Goal: Task Accomplishment & Management: Complete application form

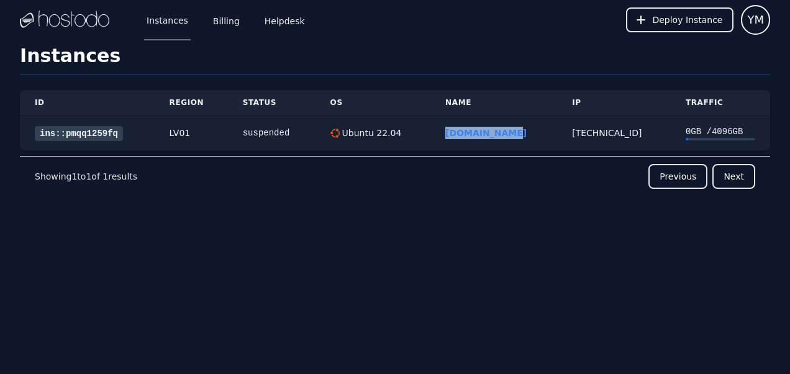
drag, startPoint x: 518, startPoint y: 132, endPoint x: 454, endPoint y: 139, distance: 64.4
click at [454, 139] on td "[DOMAIN_NAME]" at bounding box center [493, 133] width 127 height 35
copy link "[DOMAIN_NAME]"
click at [680, 22] on span "Deploy Instance" at bounding box center [687, 20] width 70 height 12
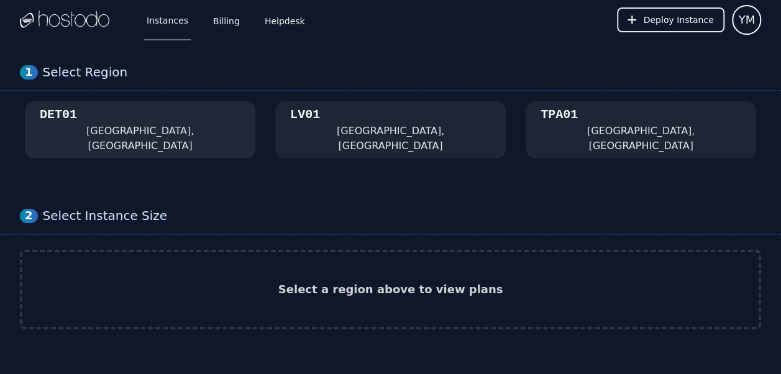
click at [98, 134] on div "DET01 [GEOGRAPHIC_DATA], [GEOGRAPHIC_DATA]" at bounding box center [140, 129] width 201 height 47
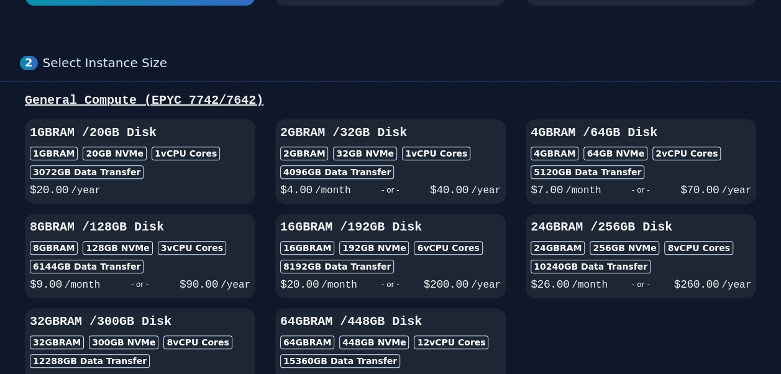
scroll to position [153, 0]
click at [585, 146] on div "64 GB NVMe" at bounding box center [615, 153] width 64 height 14
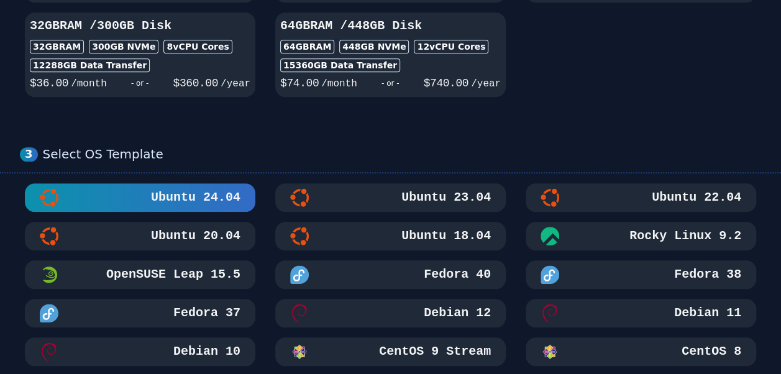
scroll to position [450, 0]
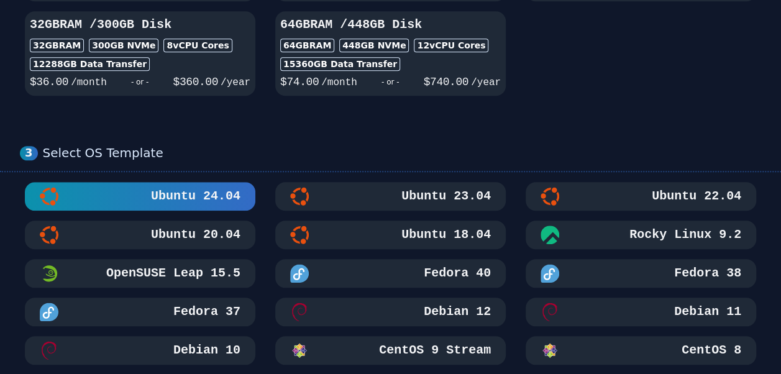
click at [661, 188] on h3 "Ubuntu 22.04" at bounding box center [695, 196] width 92 height 17
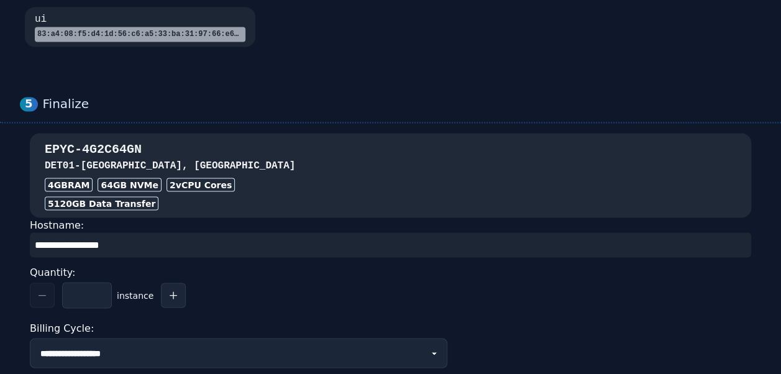
scroll to position [1034, 0]
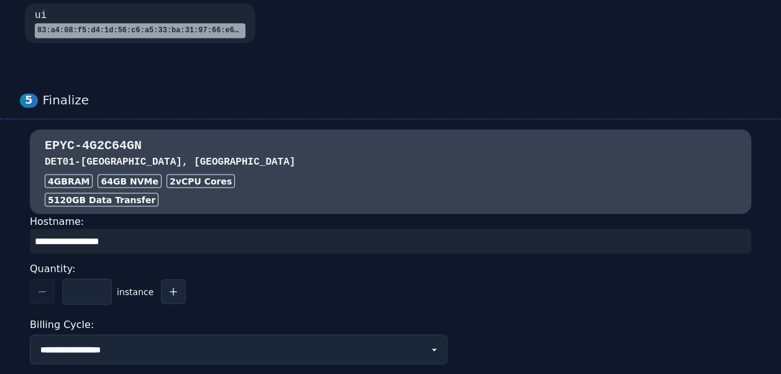
click at [143, 229] on input "input" at bounding box center [390, 241] width 721 height 25
paste input "**********"
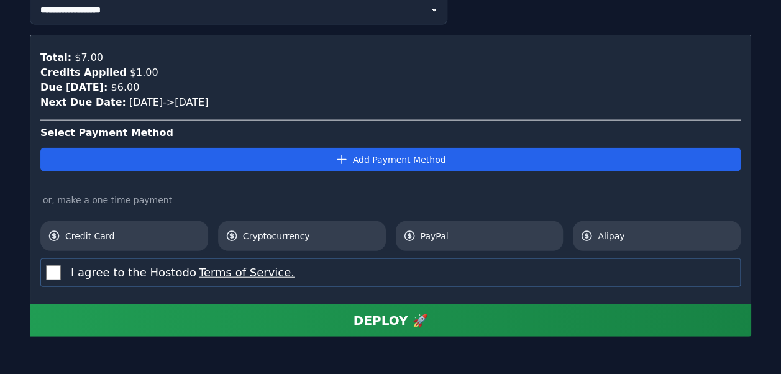
scroll to position [1373, 0]
type input "**********"
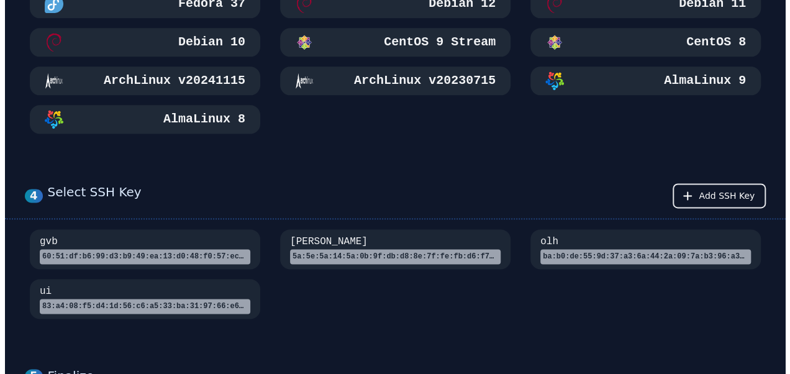
scroll to position [755, 0]
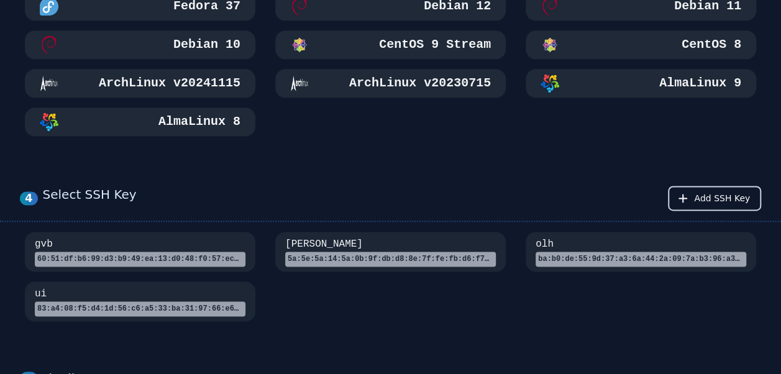
click at [729, 192] on span "Add SSH Key" at bounding box center [722, 198] width 56 height 12
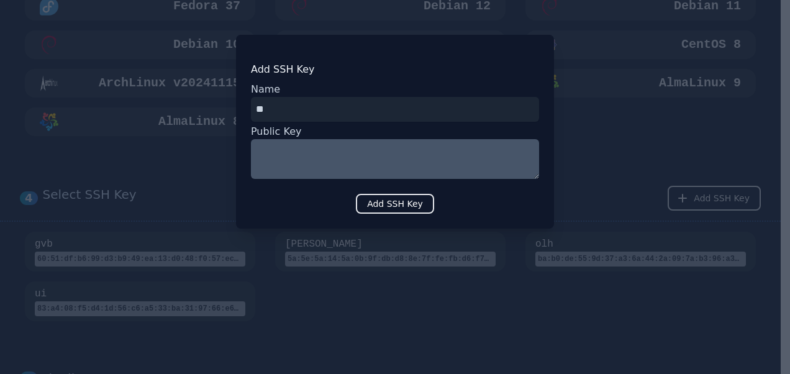
type input "**"
click at [344, 160] on textarea at bounding box center [395, 159] width 288 height 40
paste textarea "**********"
type textarea "**********"
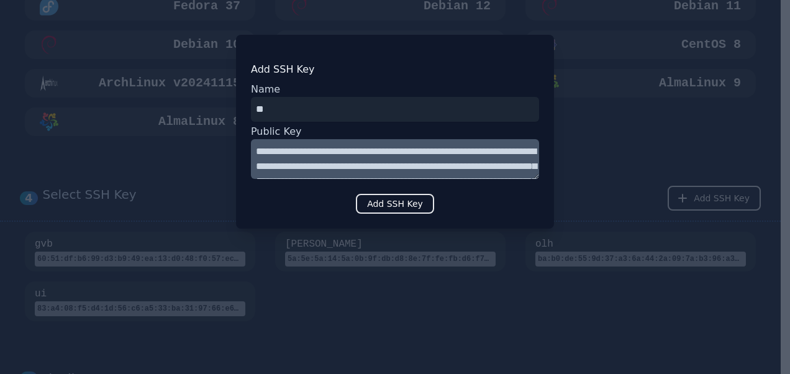
scroll to position [173, 0]
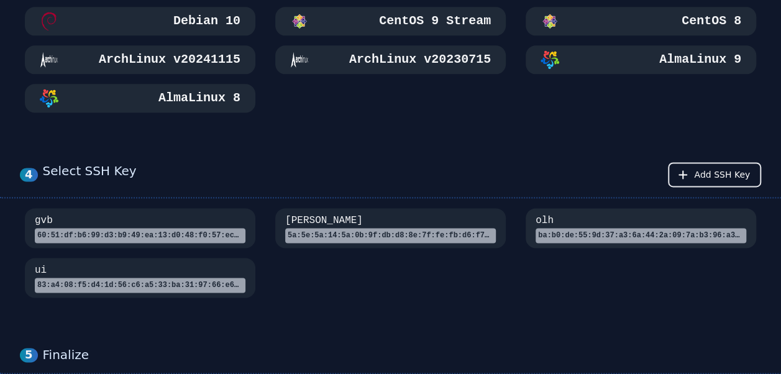
scroll to position [794, 0]
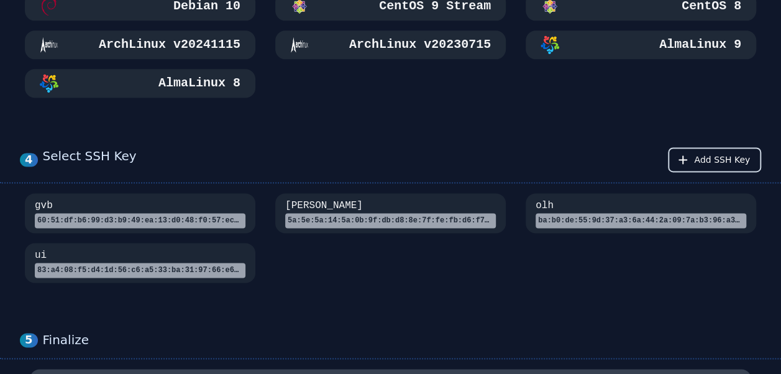
click at [717, 153] on span "Add SSH Key" at bounding box center [722, 159] width 56 height 12
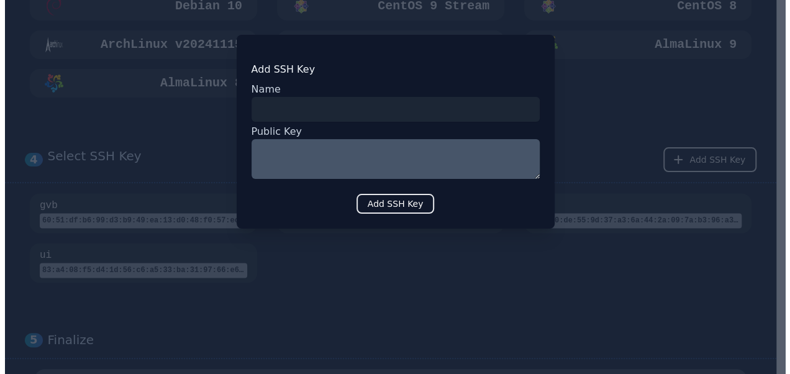
scroll to position [1385, 0]
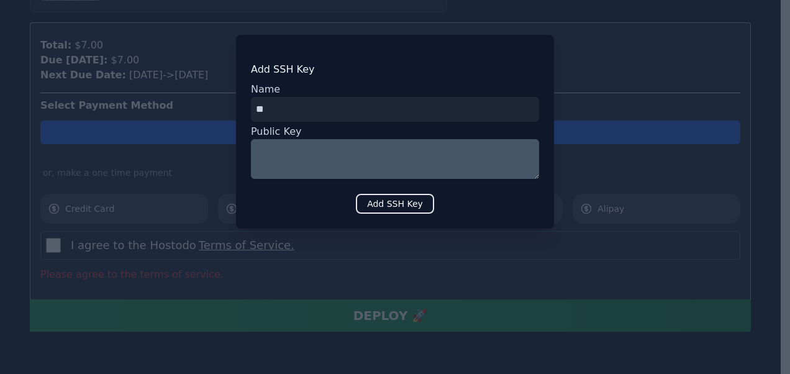
type input "**"
click at [332, 158] on textarea at bounding box center [395, 159] width 288 height 40
paste textarea "**********"
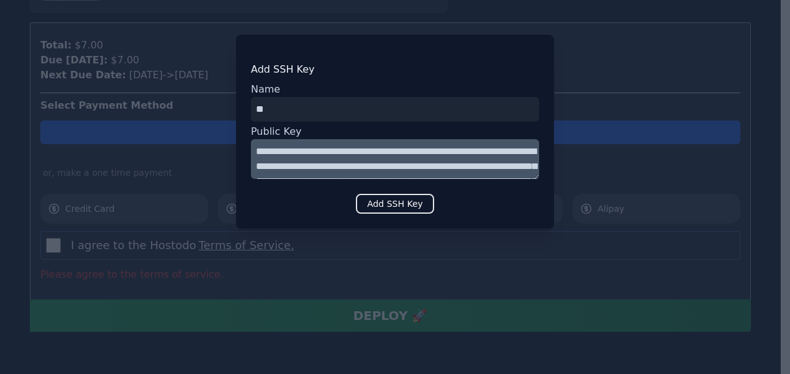
scroll to position [173, 0]
click at [293, 159] on textarea "**********" at bounding box center [395, 159] width 288 height 40
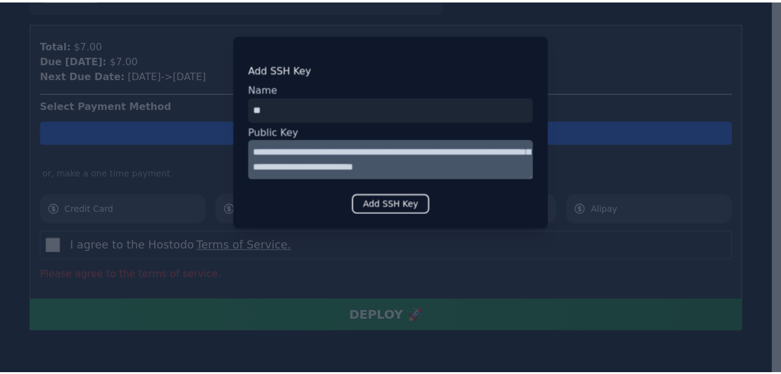
scroll to position [164, 0]
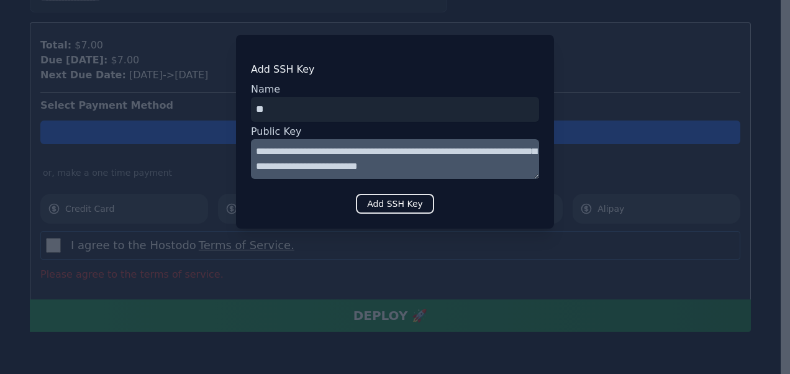
type textarea "**********"
click at [390, 206] on button "Add SSH Key" at bounding box center [395, 204] width 78 height 20
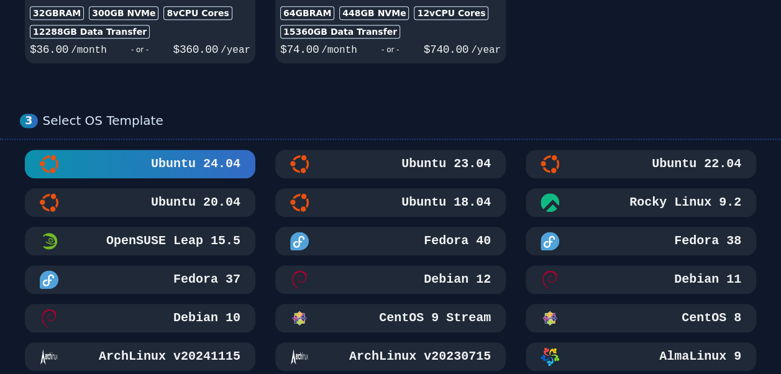
scroll to position [483, 0]
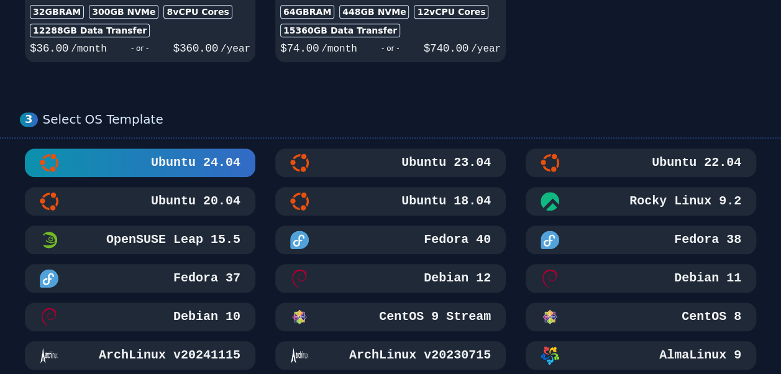
click at [652, 153] on div "Ubuntu 22.04" at bounding box center [640, 162] width 201 height 19
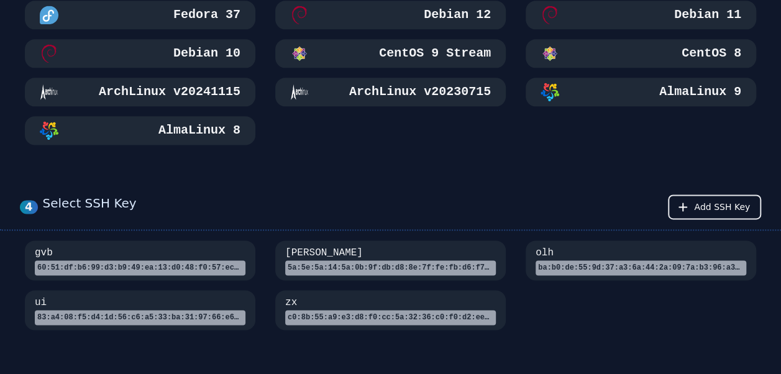
scroll to position [747, 0]
click at [371, 310] on div "c0:8b:55:a9:e3:d8:f0:cc:5a:32:36:c0:f0:d2:ee:46" at bounding box center [390, 317] width 211 height 15
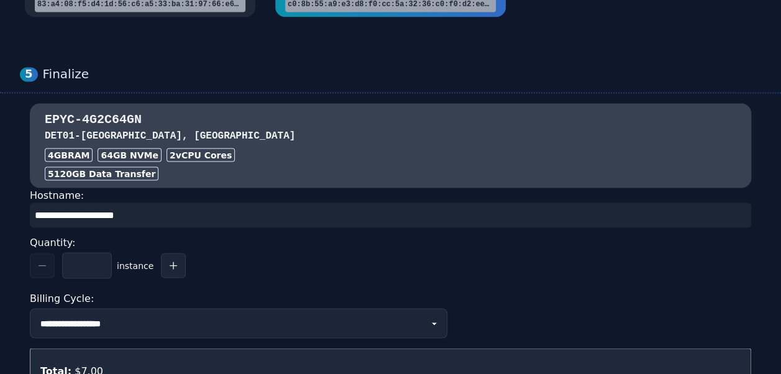
scroll to position [1061, 0]
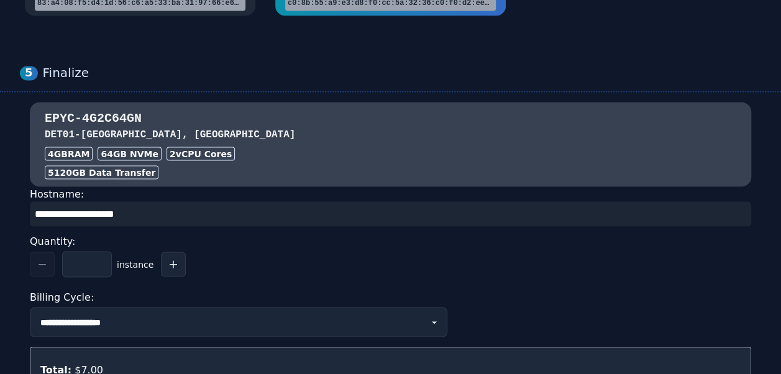
click at [160, 201] on input "input" at bounding box center [390, 213] width 721 height 25
paste input "**********"
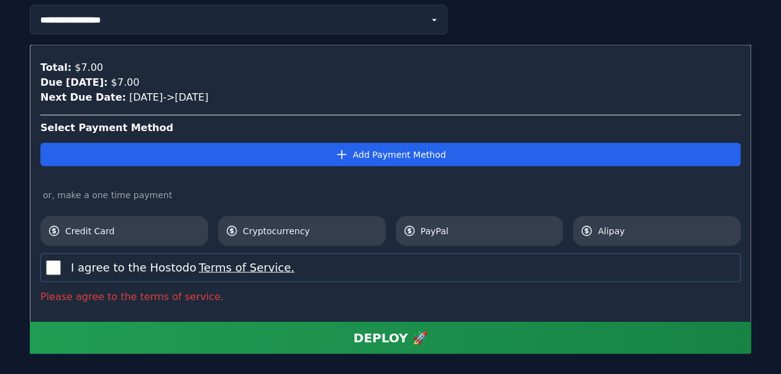
scroll to position [1368, 0]
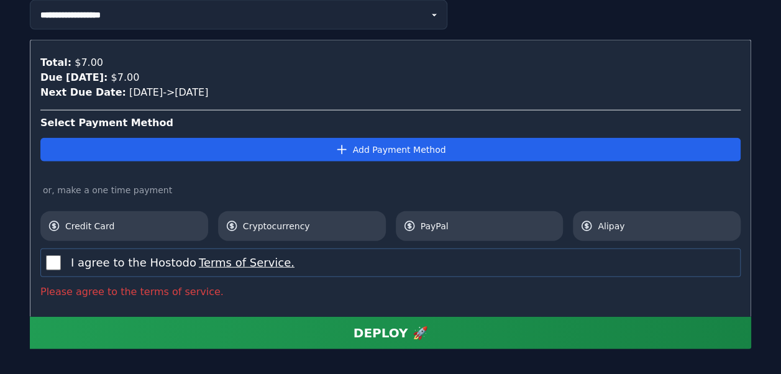
type input "**********"
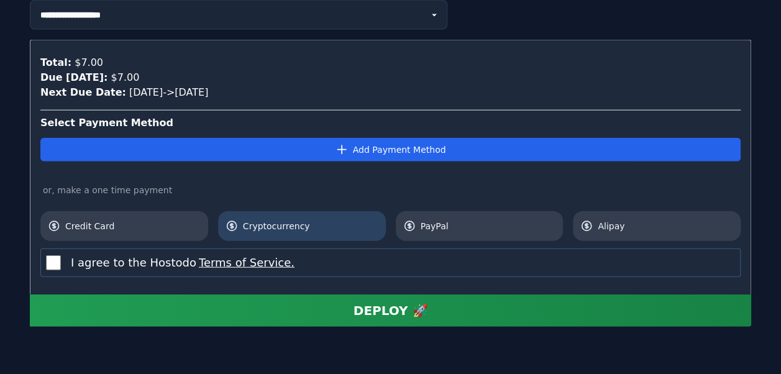
click at [286, 220] on span "Cryptocurrency" at bounding box center [310, 226] width 135 height 12
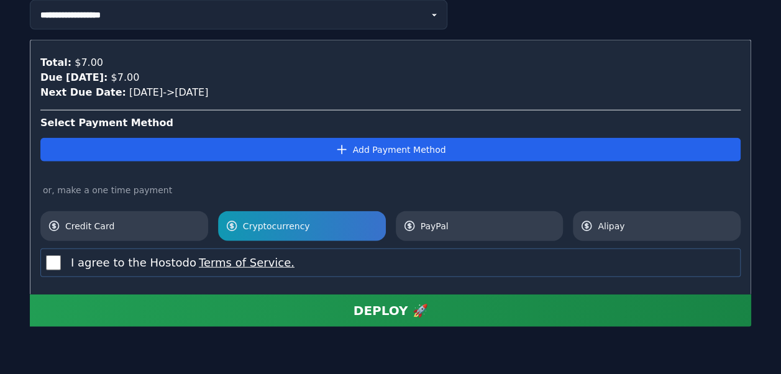
click at [388, 302] on div "DEPLOY 🚀" at bounding box center [390, 310] width 75 height 17
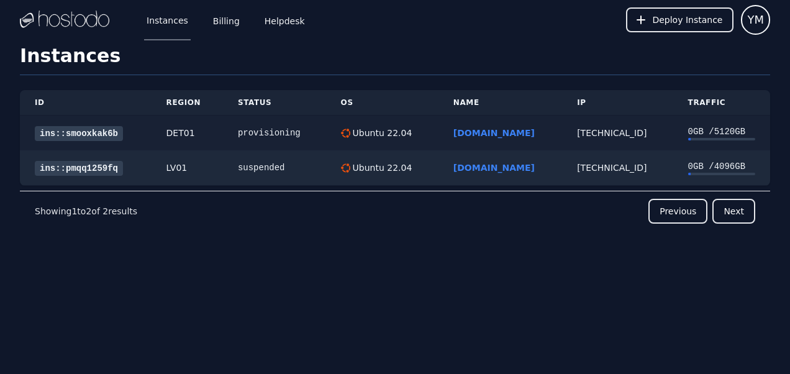
click at [86, 133] on link "ins::smooxkak6b" at bounding box center [79, 133] width 88 height 15
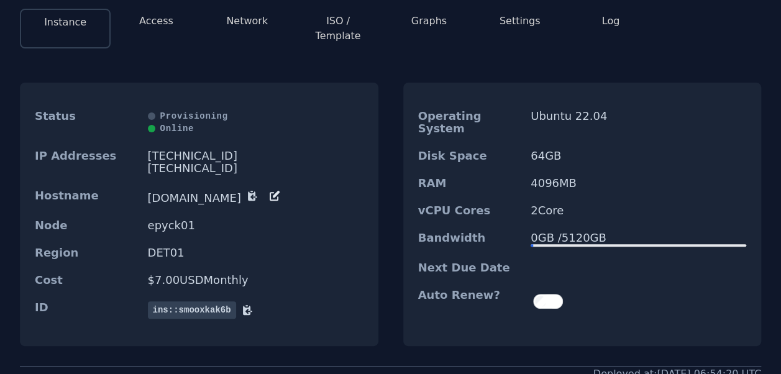
scroll to position [101, 0]
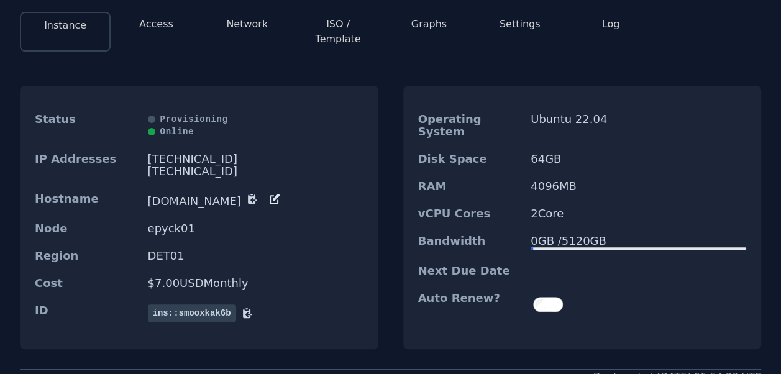
click at [157, 22] on button "Access" at bounding box center [156, 24] width 34 height 15
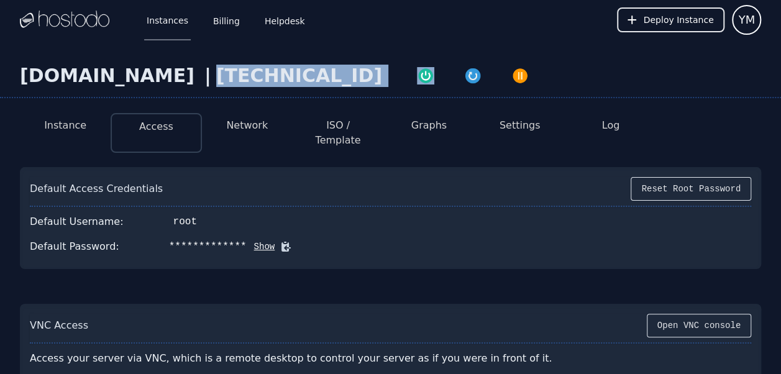
drag, startPoint x: 312, startPoint y: 82, endPoint x: 210, endPoint y: 77, distance: 102.0
click at [210, 77] on div "sntmargherita.com | 38.43.93.99" at bounding box center [390, 82] width 781 height 34
copy div "38.43.93.99"
click at [247, 240] on button "Show" at bounding box center [261, 246] width 29 height 12
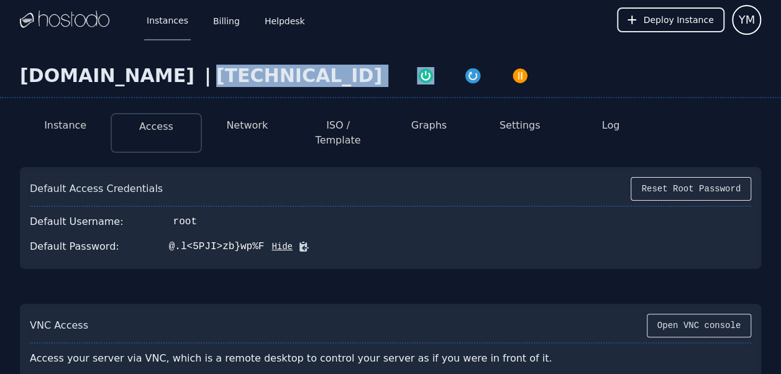
click at [298, 240] on icon at bounding box center [304, 246] width 12 height 12
click at [521, 127] on button "Settings" at bounding box center [519, 125] width 41 height 15
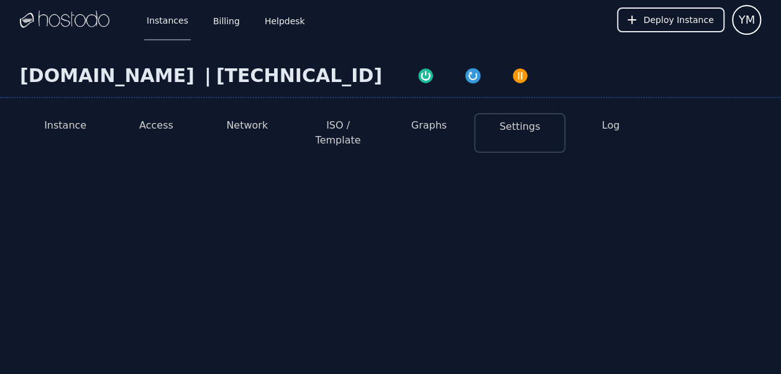
select select "***"
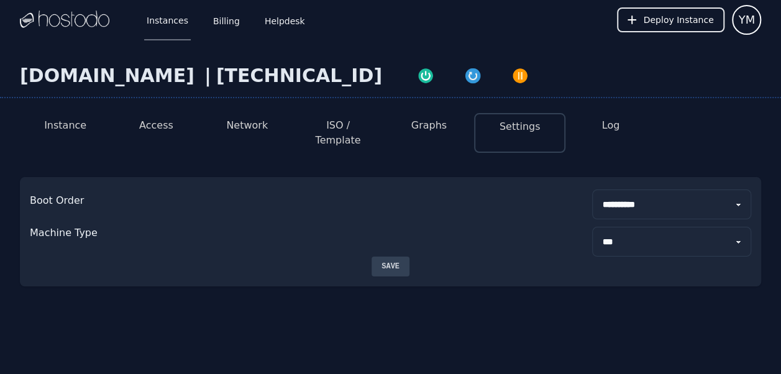
click at [153, 127] on button "Access" at bounding box center [156, 125] width 34 height 15
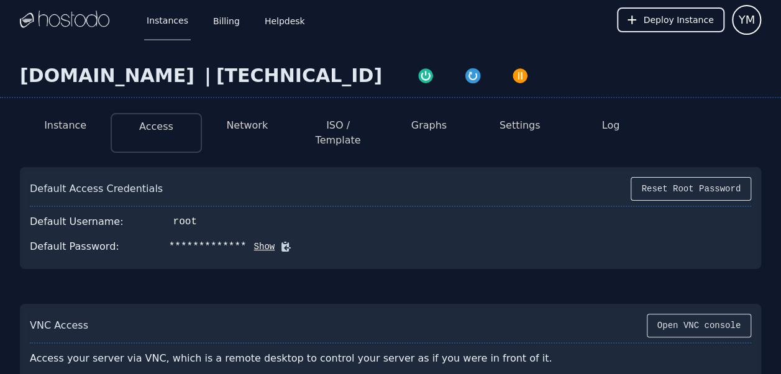
click at [252, 127] on button "Network" at bounding box center [247, 125] width 42 height 15
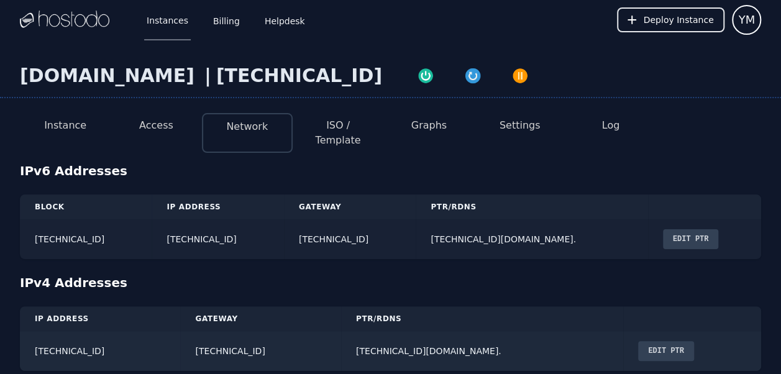
scroll to position [9, 0]
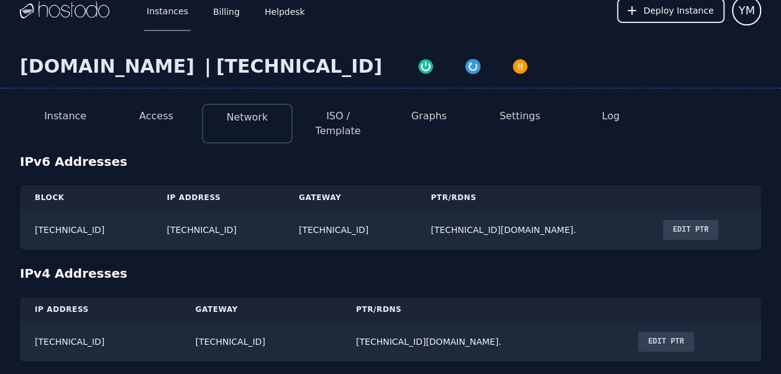
drag, startPoint x: 184, startPoint y: 66, endPoint x: 20, endPoint y: 76, distance: 164.3
click at [20, 76] on div "sntmargherita.com" at bounding box center [110, 66] width 180 height 22
copy div "sntmargherita.com"
click at [707, 220] on button "Edit PTR" at bounding box center [691, 230] width 56 height 20
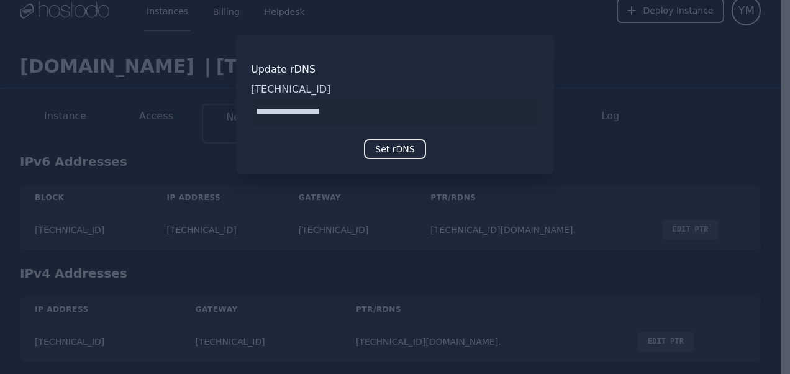
type input "**********"
click at [400, 145] on button "Set rDNS" at bounding box center [394, 149] width 61 height 20
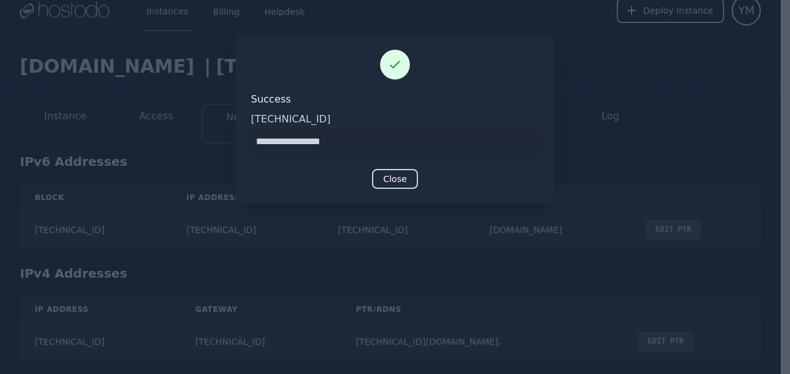
click at [394, 178] on button "Close" at bounding box center [395, 179] width 46 height 20
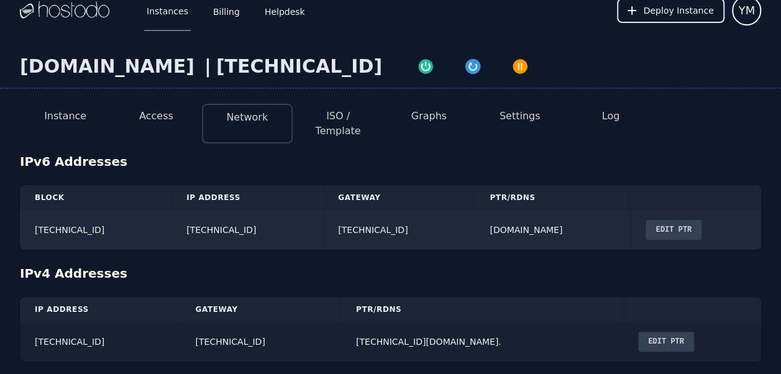
click at [638, 332] on button "Edit PTR" at bounding box center [666, 342] width 56 height 20
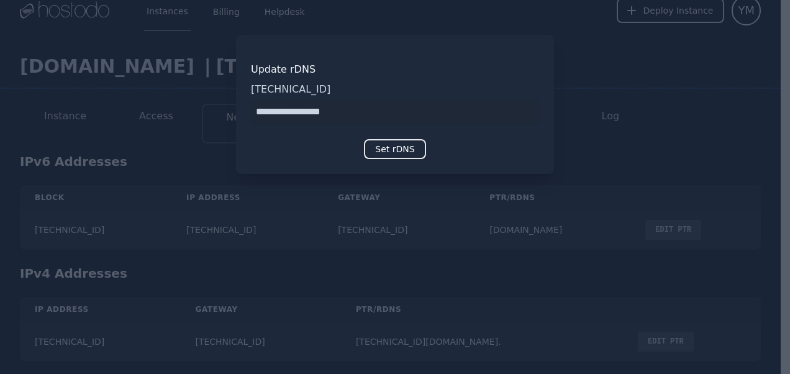
type input "**********"
click at [389, 152] on button "Set rDNS" at bounding box center [394, 149] width 61 height 20
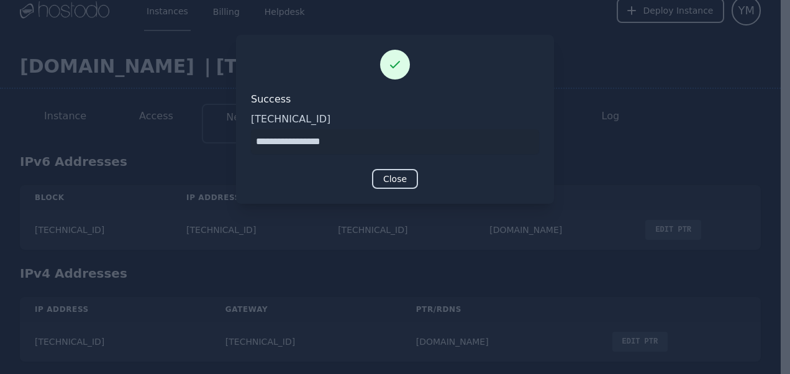
click at [394, 176] on button "Close" at bounding box center [395, 179] width 46 height 20
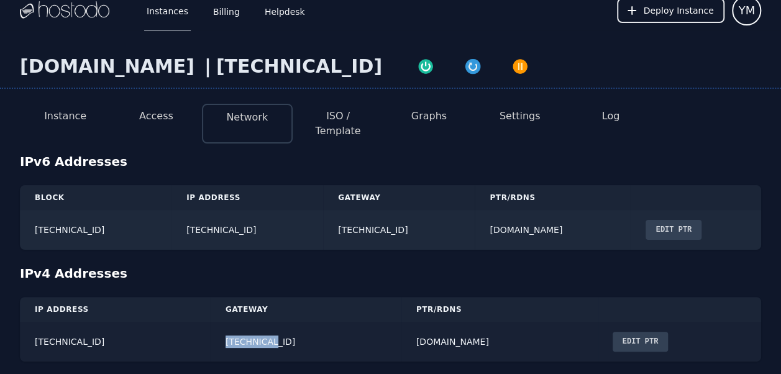
drag, startPoint x: 249, startPoint y: 330, endPoint x: 206, endPoint y: 334, distance: 43.1
click at [211, 334] on td "38.43.93.1" at bounding box center [306, 342] width 191 height 40
drag, startPoint x: 87, startPoint y: 329, endPoint x: 31, endPoint y: 330, distance: 55.9
click at [31, 330] on td "38.43.93.99" at bounding box center [115, 342] width 191 height 40
copy td "38.43.93.99"
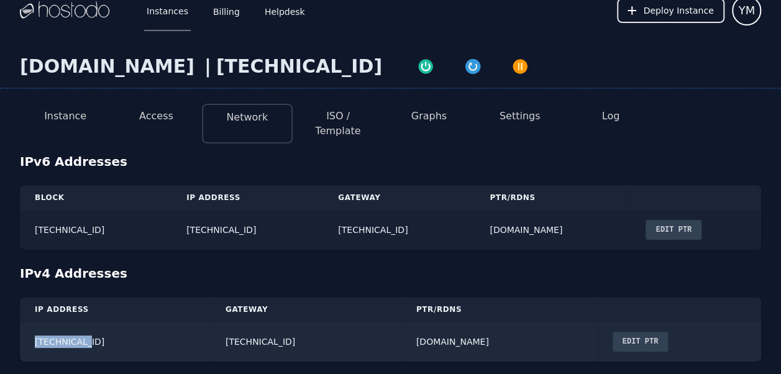
drag, startPoint x: 334, startPoint y: 214, endPoint x: 180, endPoint y: 217, distance: 154.1
click at [180, 217] on td "2606:65c0:40:275:1a57:59ca:5679:9443" at bounding box center [247, 230] width 152 height 40
copy td "2606:65c0:40:275:1a57:59ca:5679:9443"
